Goal: Task Accomplishment & Management: Manage account settings

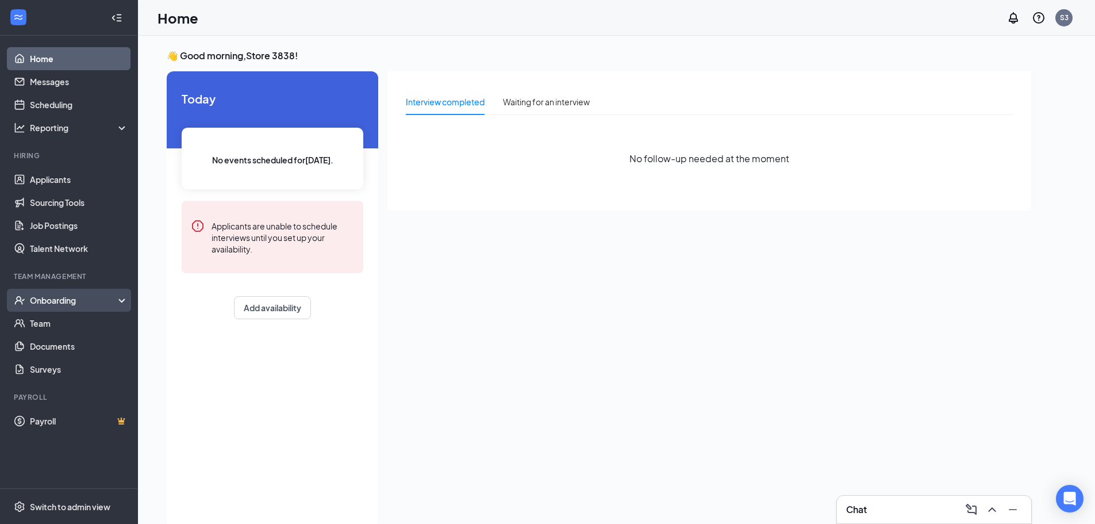
click at [42, 304] on div "Onboarding" at bounding box center [74, 299] width 89 height 11
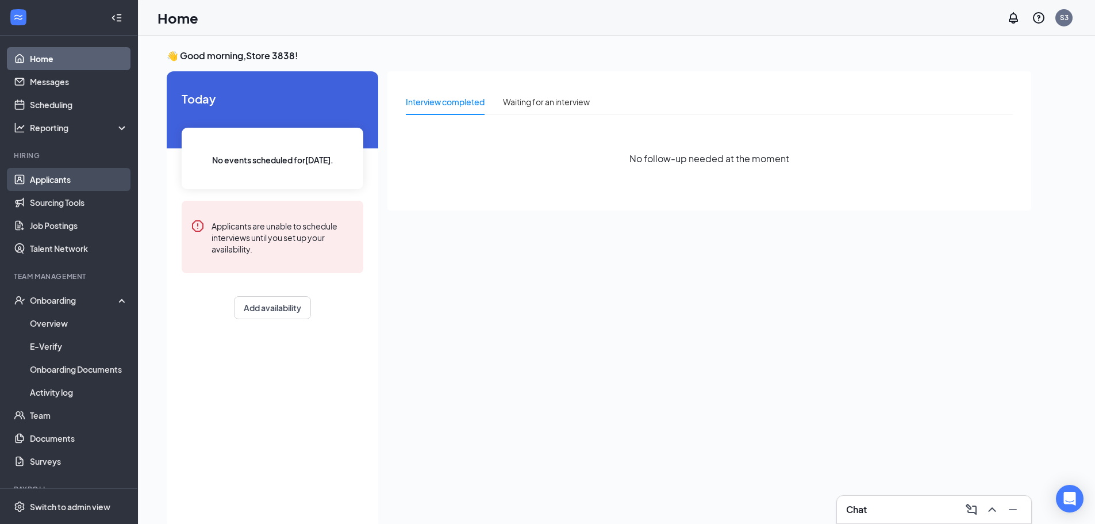
click at [45, 181] on link "Applicants" at bounding box center [79, 179] width 98 height 23
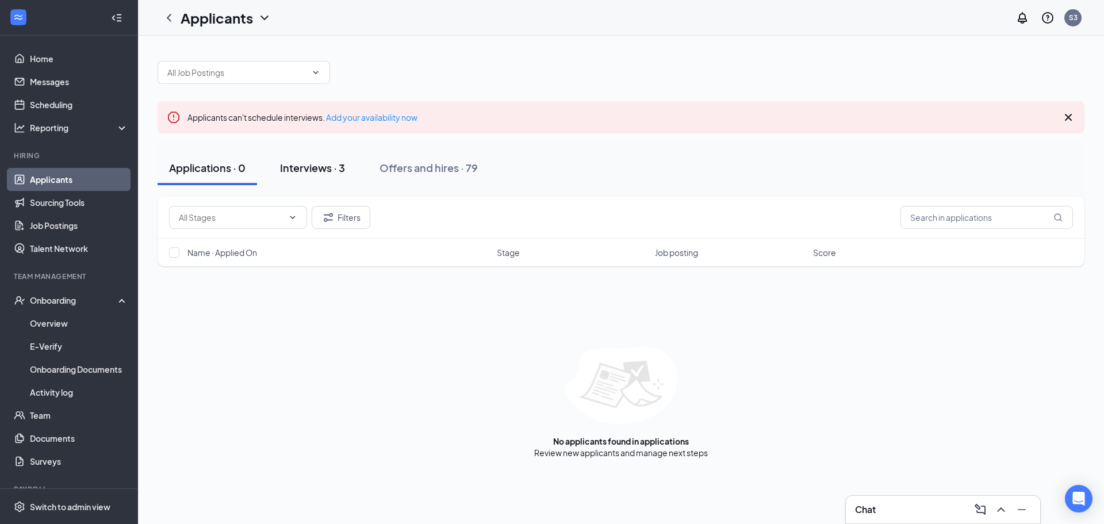
click at [336, 159] on button "Interviews · 3" at bounding box center [312, 168] width 88 height 34
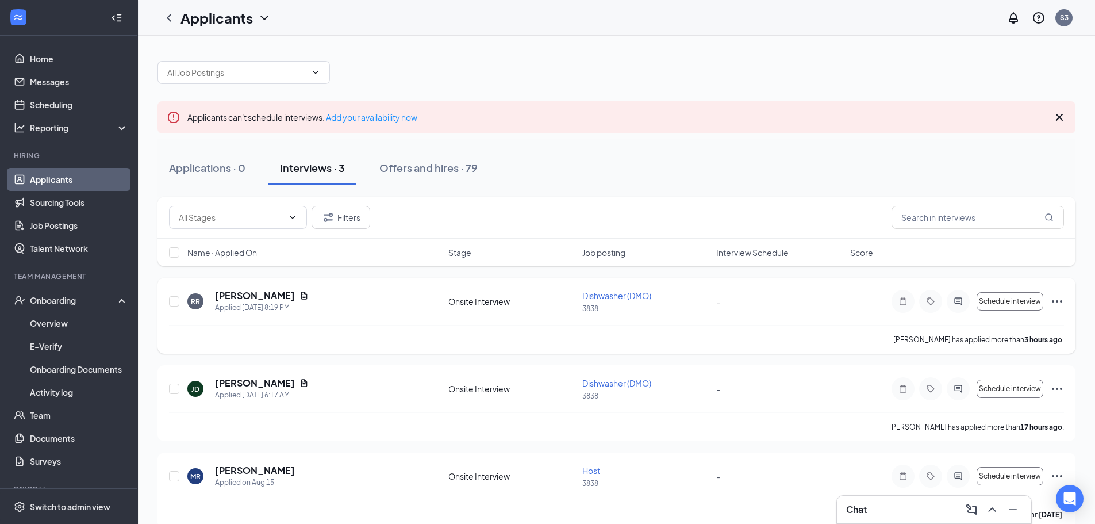
click at [1059, 299] on icon "Ellipses" at bounding box center [1057, 301] width 14 height 14
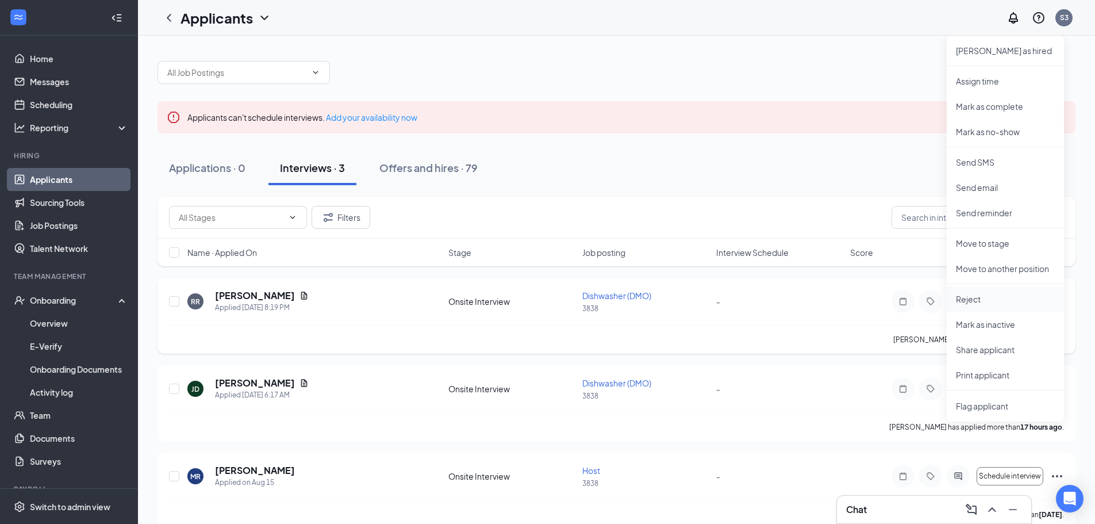
click at [973, 305] on li "Reject" at bounding box center [1005, 298] width 117 height 25
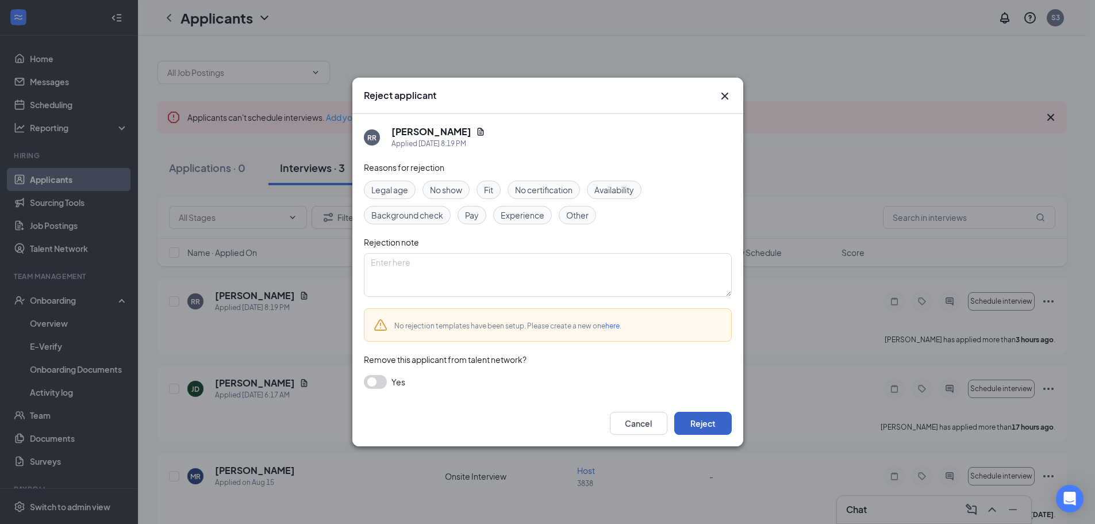
click at [694, 417] on button "Reject" at bounding box center [702, 423] width 57 height 23
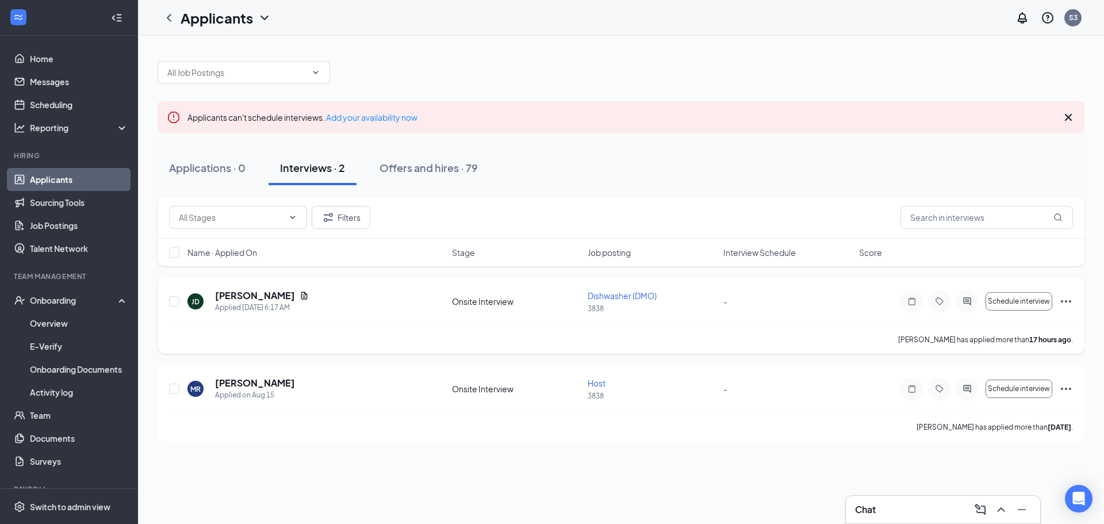
click at [1060, 301] on icon "Ellipses" at bounding box center [1065, 301] width 10 height 2
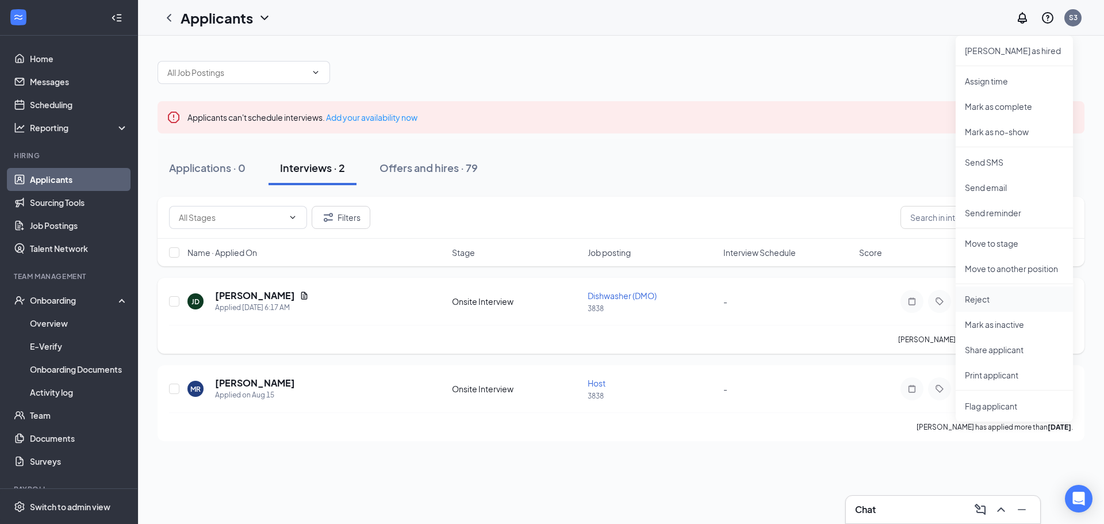
click at [996, 302] on p "Reject" at bounding box center [1013, 298] width 99 height 11
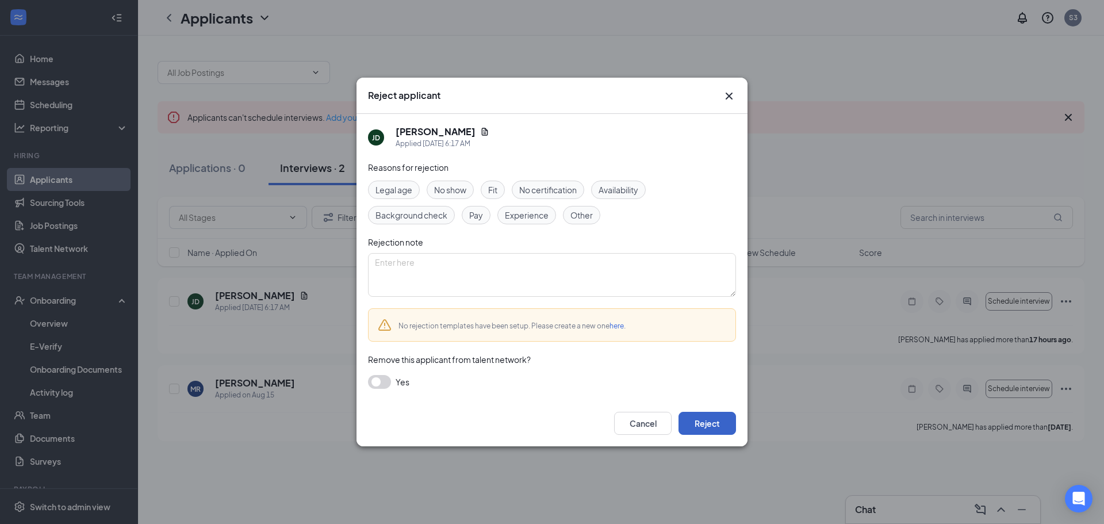
click at [700, 424] on button "Reject" at bounding box center [706, 423] width 57 height 23
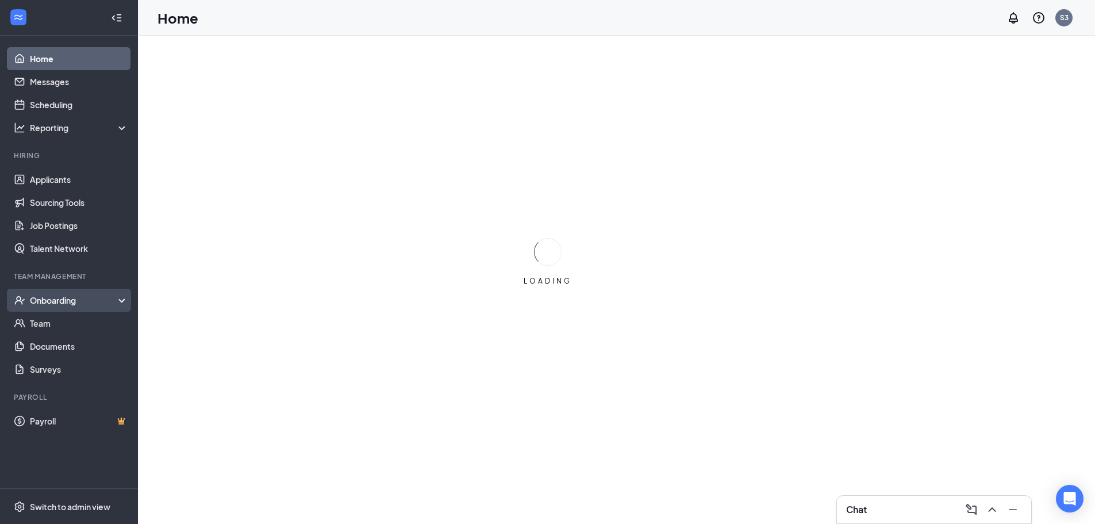
click at [45, 297] on div "Onboarding" at bounding box center [74, 299] width 89 height 11
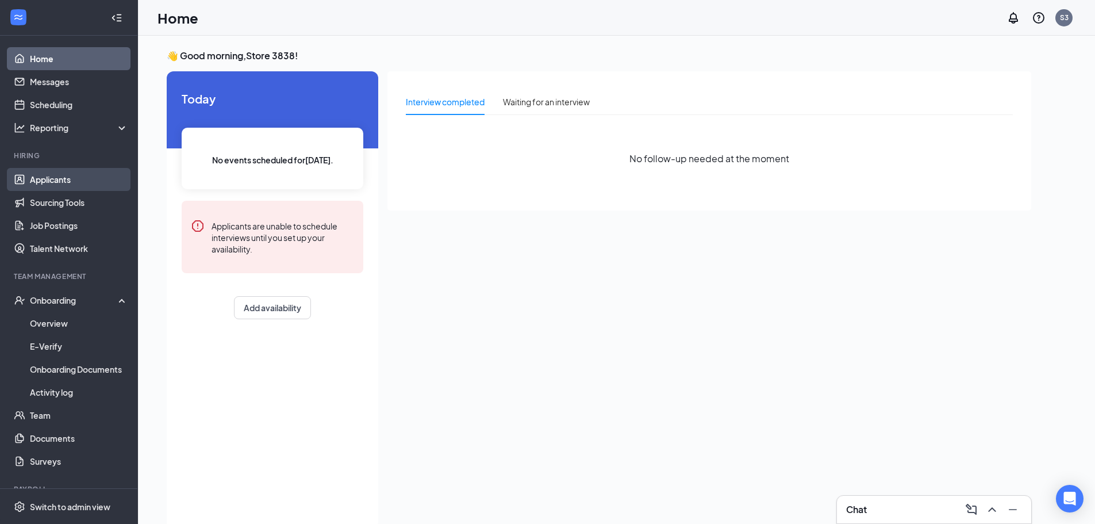
click at [37, 183] on link "Applicants" at bounding box center [79, 179] width 98 height 23
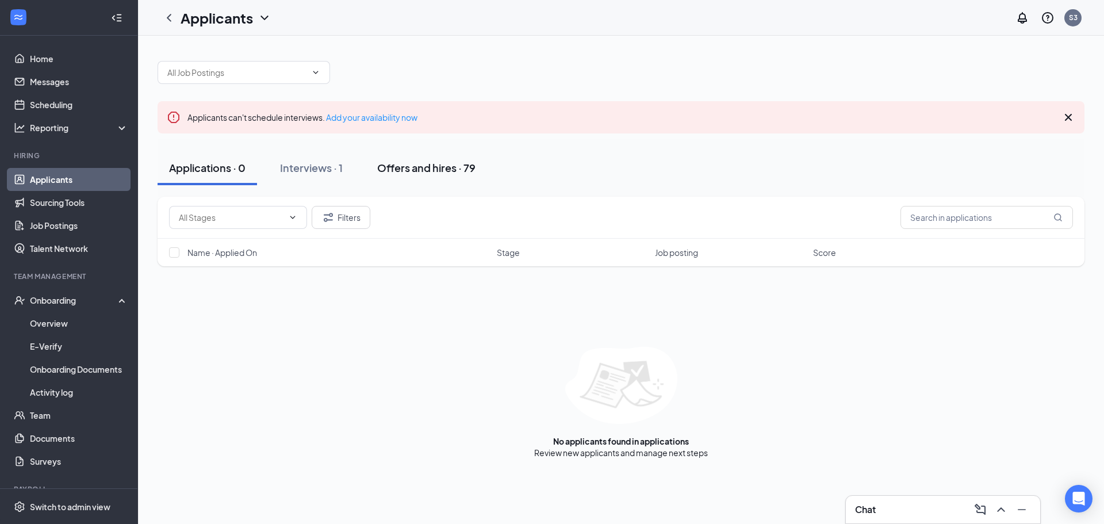
click at [449, 171] on div "Offers and hires · 79" at bounding box center [426, 167] width 98 height 14
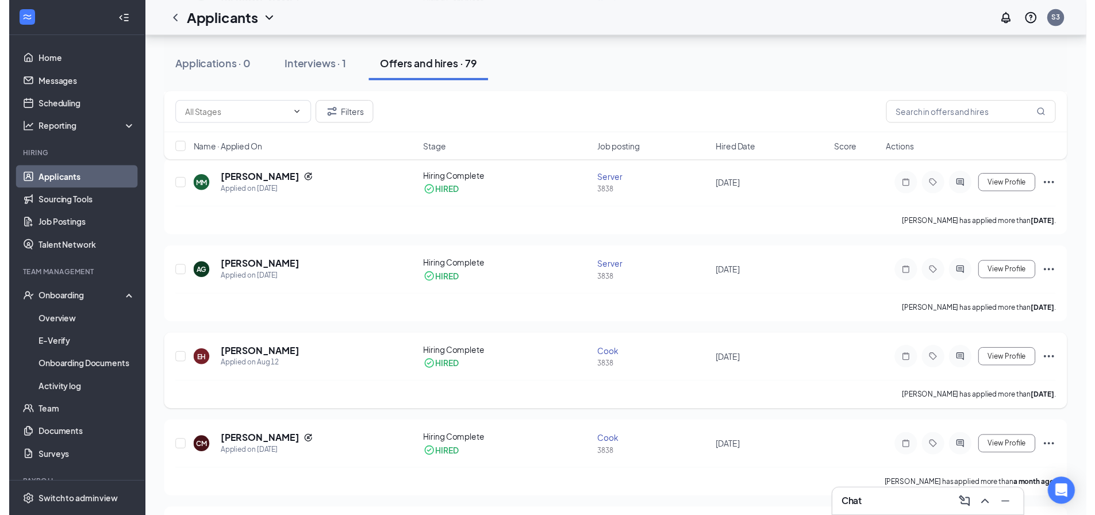
scroll to position [402, 0]
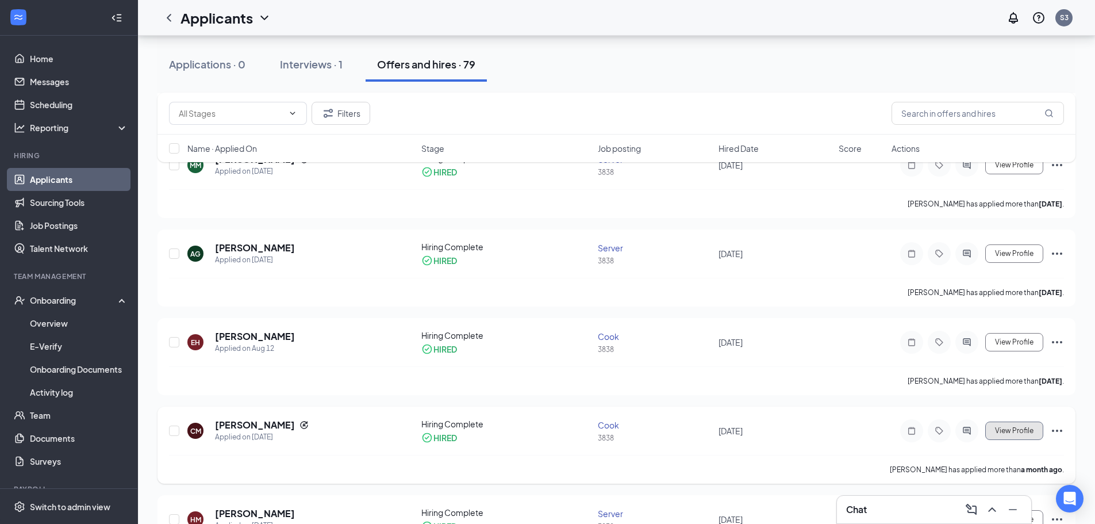
click at [1014, 433] on span "View Profile" at bounding box center [1014, 430] width 39 height 8
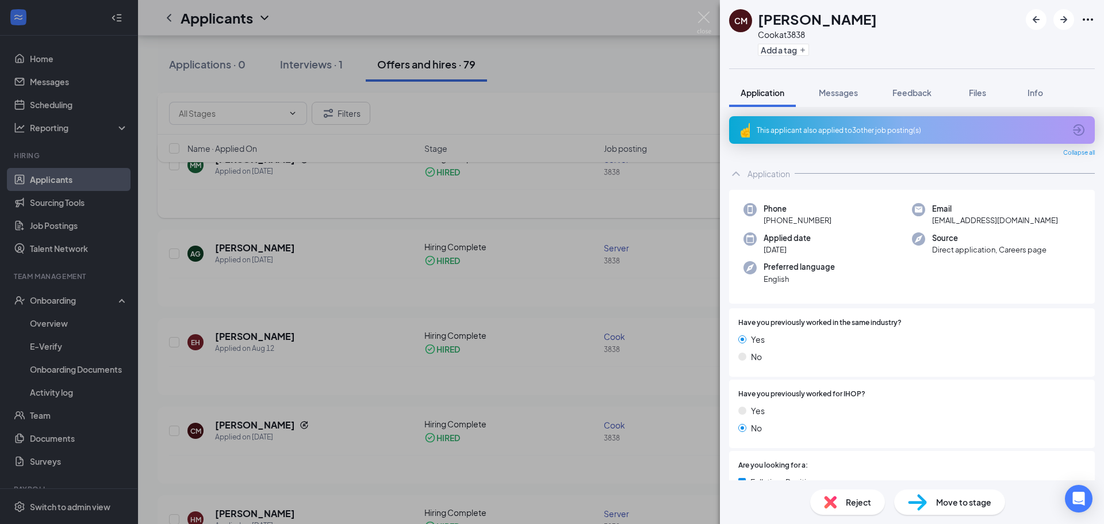
click at [562, 187] on div "CM [PERSON_NAME] [PERSON_NAME] at 3838 Add a tag Application Messages Feedback …" at bounding box center [552, 262] width 1104 height 524
